Goal: Task Accomplishment & Management: Complete application form

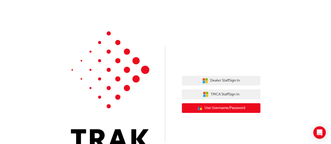
click at [231, 107] on span "Use Username/Password" at bounding box center [225, 108] width 41 height 6
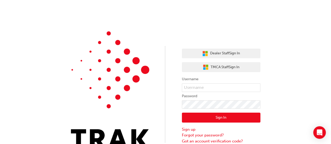
drag, startPoint x: 50, startPoint y: 86, endPoint x: 87, endPoint y: 87, distance: 36.9
click at [50, 86] on div "Dealer Staff Sign In TMCA Staff Sign In Username Password Sign In Sign up Forgo…" at bounding box center [165, 79] width 331 height 158
click at [195, 88] on input "text" at bounding box center [221, 88] width 79 height 9
paste input "[EMAIL_ADDRESS][DOMAIN_NAME]"
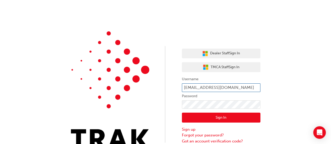
type input "[EMAIL_ADDRESS][DOMAIN_NAME]"
click at [45, 88] on div "Dealer Staff Sign In TMCA Staff Sign In Username [EMAIL_ADDRESS][DOMAIN_NAME] P…" at bounding box center [165, 79] width 331 height 158
click at [228, 119] on button "Sign In" at bounding box center [221, 118] width 79 height 10
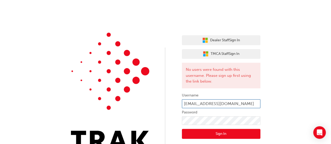
click at [237, 104] on input "[EMAIL_ADDRESS][DOMAIN_NAME]" at bounding box center [221, 103] width 79 height 9
type input "k15866"
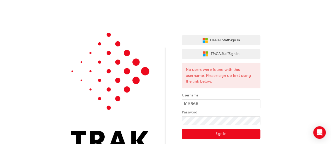
click at [200, 133] on button "Sign In" at bounding box center [221, 134] width 79 height 10
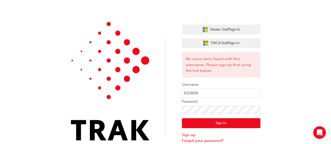
scroll to position [16, 0]
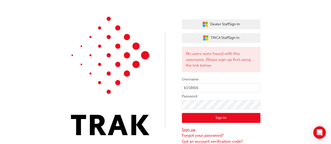
click at [191, 130] on link "Sign up" at bounding box center [221, 130] width 79 height 6
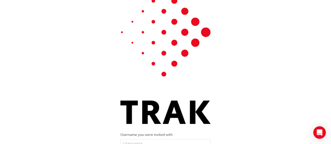
scroll to position [109, 0]
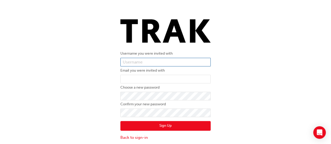
click at [135, 61] on input "text" at bounding box center [165, 62] width 90 height 9
paste input "k15866"
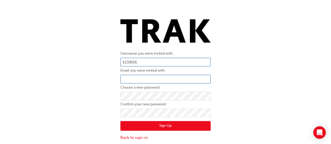
type input "k15866"
click at [132, 78] on input "email" at bounding box center [165, 79] width 90 height 9
click at [140, 76] on input "email" at bounding box center [165, 79] width 90 height 9
paste input "[PERSON_NAME][EMAIL_ADDRESS][PERSON_NAME][DOMAIN_NAME]"
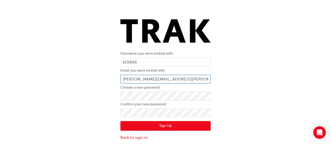
type input "[PERSON_NAME][EMAIL_ADDRESS][PERSON_NAME][DOMAIN_NAME]"
click at [237, 77] on div "Username you were invited with k15866 Email you were invited with [PERSON_NAME]…" at bounding box center [165, 24] width 331 height 242
click at [50, 96] on div "Username you were invited with k15866 Email you were invited with [PERSON_NAME]…" at bounding box center [165, 24] width 331 height 242
click at [159, 124] on button "Sign Up" at bounding box center [165, 126] width 90 height 10
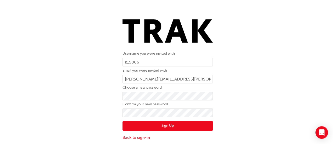
scroll to position [0, 0]
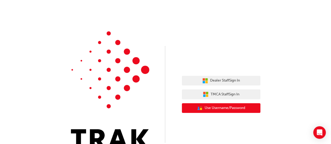
click at [226, 109] on span "Use Username/Password" at bounding box center [225, 108] width 41 height 6
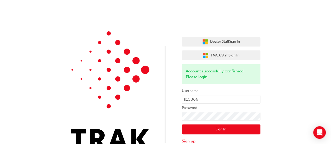
click at [222, 132] on button "Sign In" at bounding box center [221, 130] width 79 height 10
